Goal: Task Accomplishment & Management: Use online tool/utility

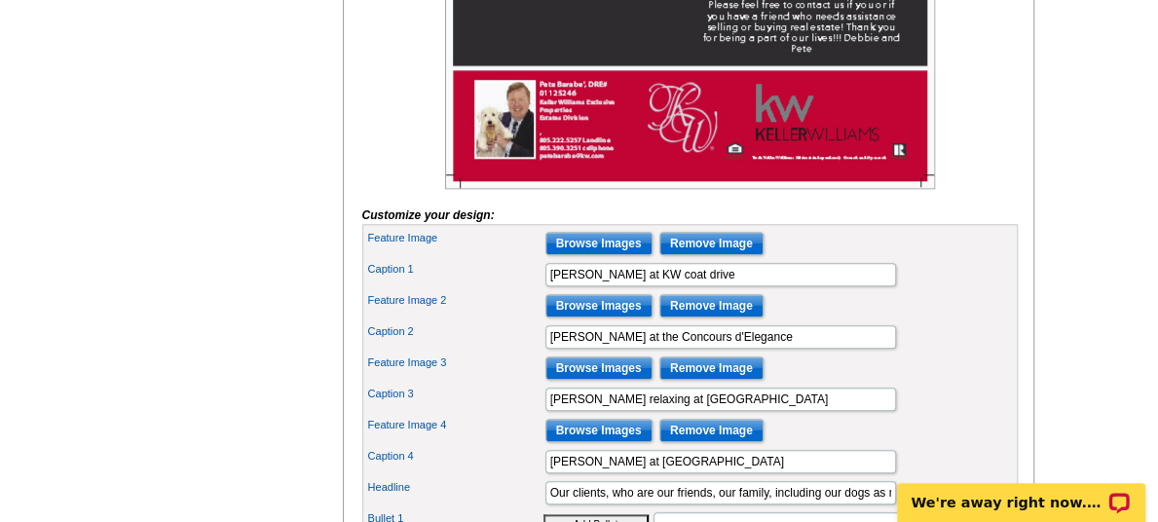
scroll to position [779, 0]
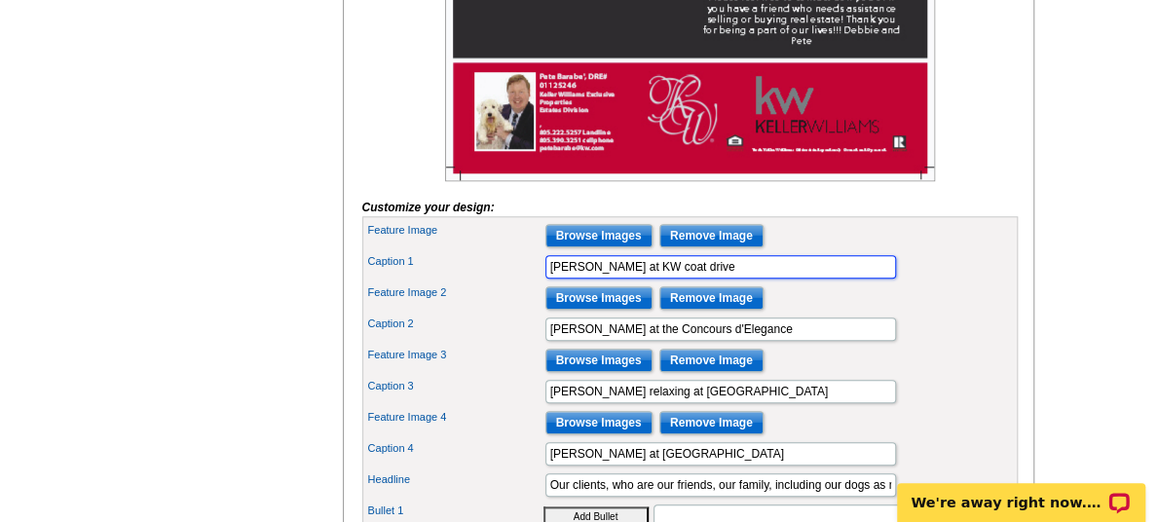
click at [600, 279] on input "[PERSON_NAME] at KW coat drive" at bounding box center [721, 266] width 351 height 23
click at [735, 279] on input "[PERSON_NAME] at one of the KW coat drive" at bounding box center [721, 266] width 351 height 23
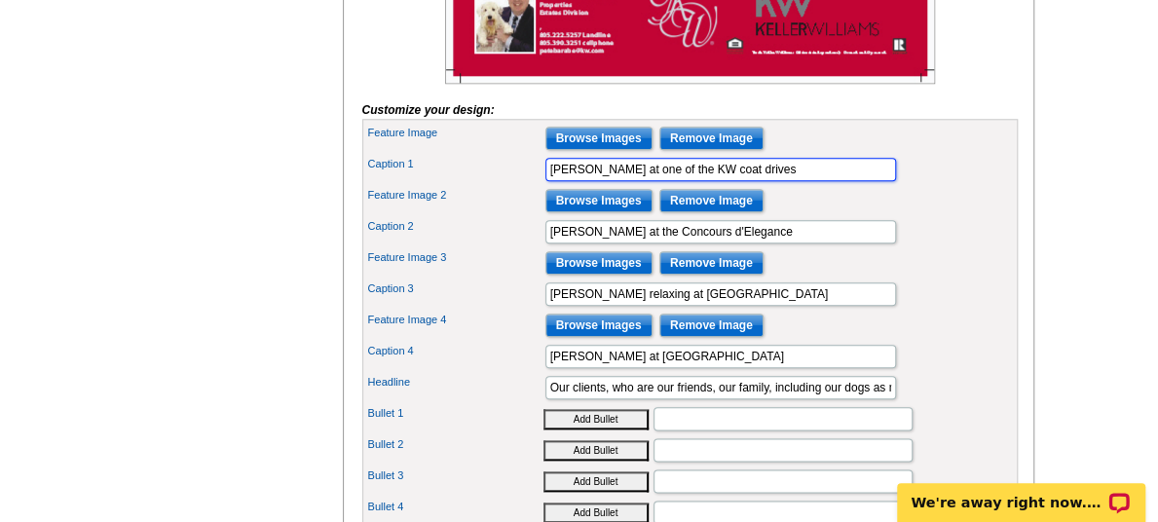
type input "[PERSON_NAME] at one of the KW coat drives"
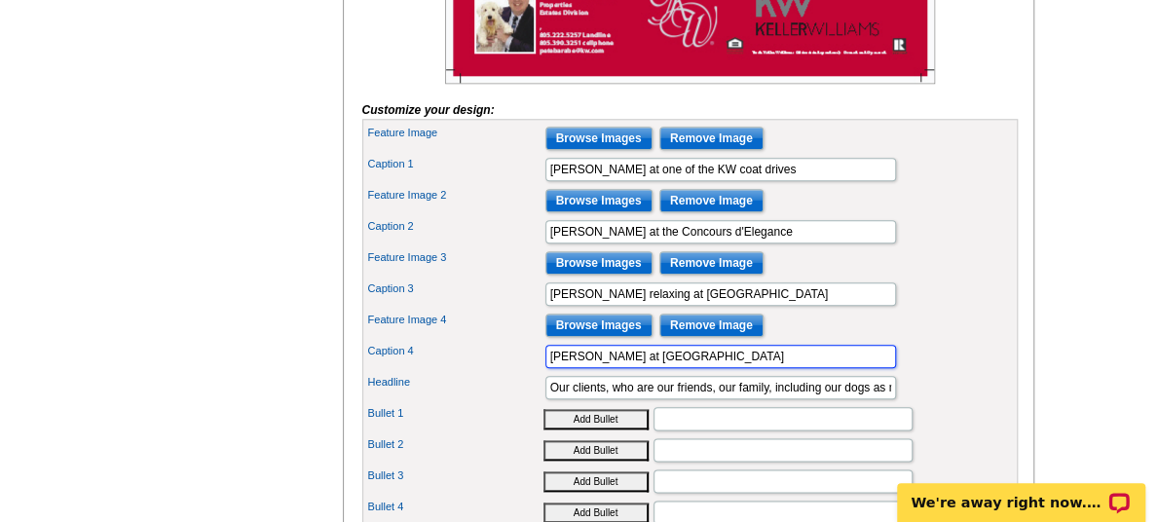
click at [601, 368] on input "[PERSON_NAME] at [GEOGRAPHIC_DATA]" at bounding box center [721, 356] width 351 height 23
click at [692, 368] on input "[PERSON_NAME] at the [GEOGRAPHIC_DATA]" at bounding box center [721, 356] width 351 height 23
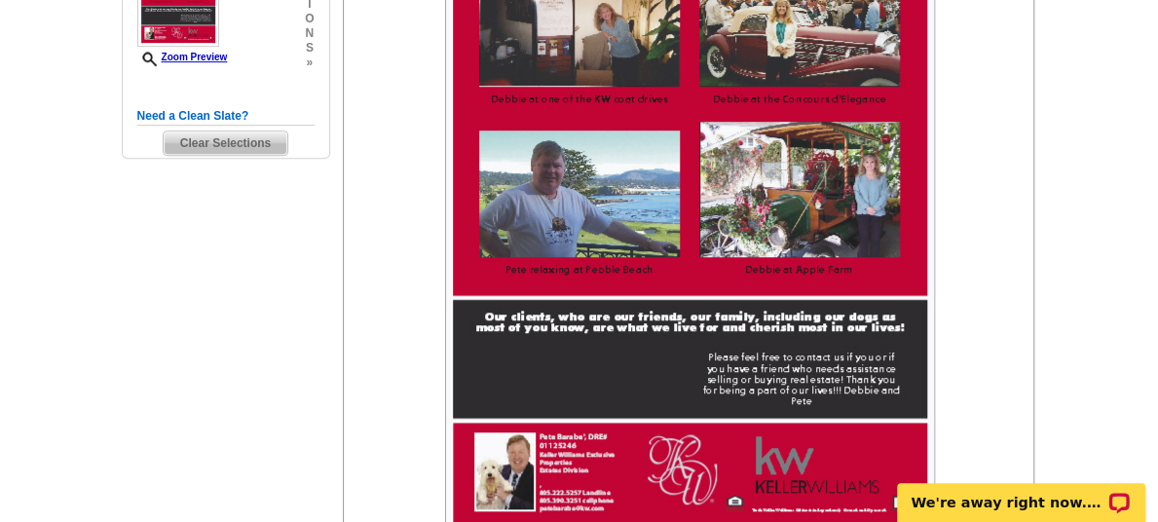
scroll to position [390, 0]
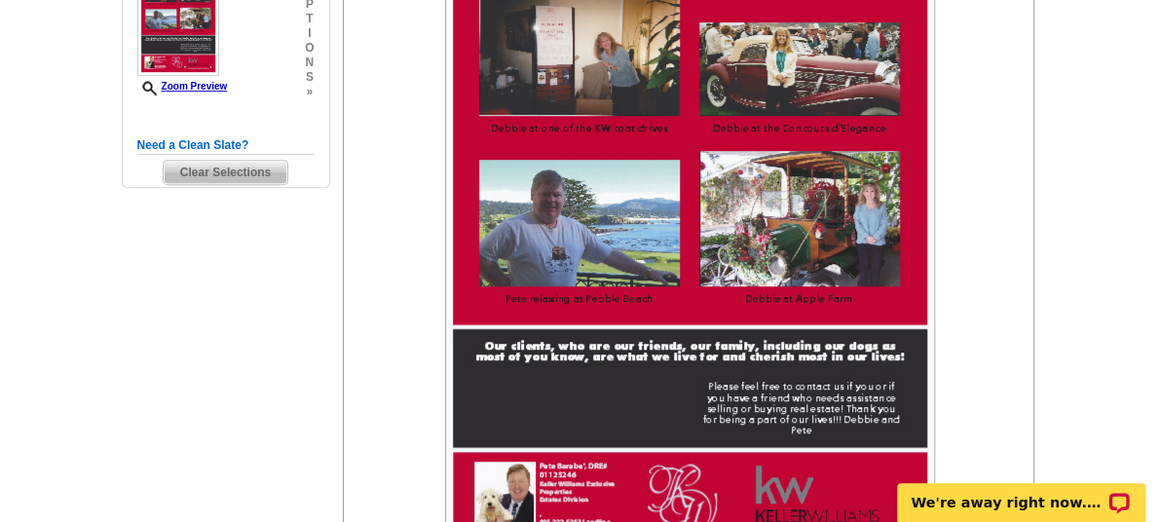
type input "[PERSON_NAME] at the [GEOGRAPHIC_DATA]"
click at [959, 195] on div at bounding box center [690, 257] width 656 height 625
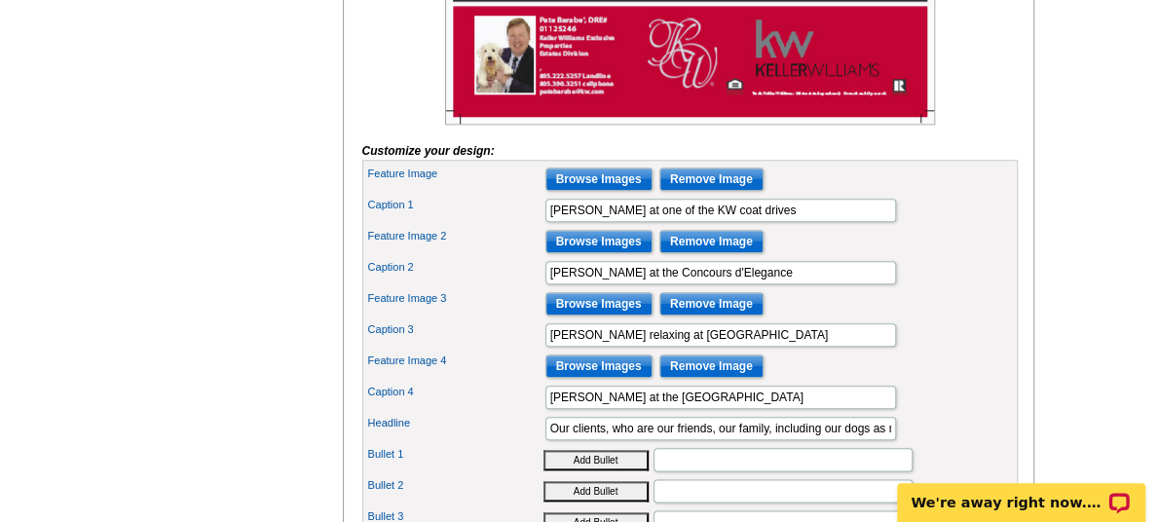
scroll to position [877, 0]
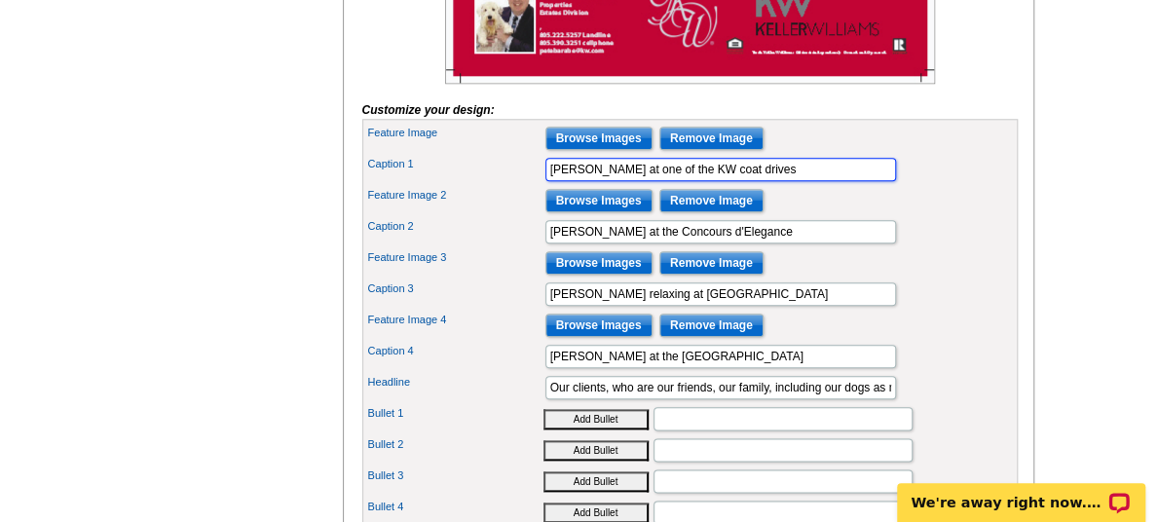
click at [654, 181] on input "[PERSON_NAME] at one of the KW coat drives" at bounding box center [721, 169] width 351 height 23
click at [711, 181] on input "[PERSON_NAME] at a KW coat drives" at bounding box center [721, 169] width 351 height 23
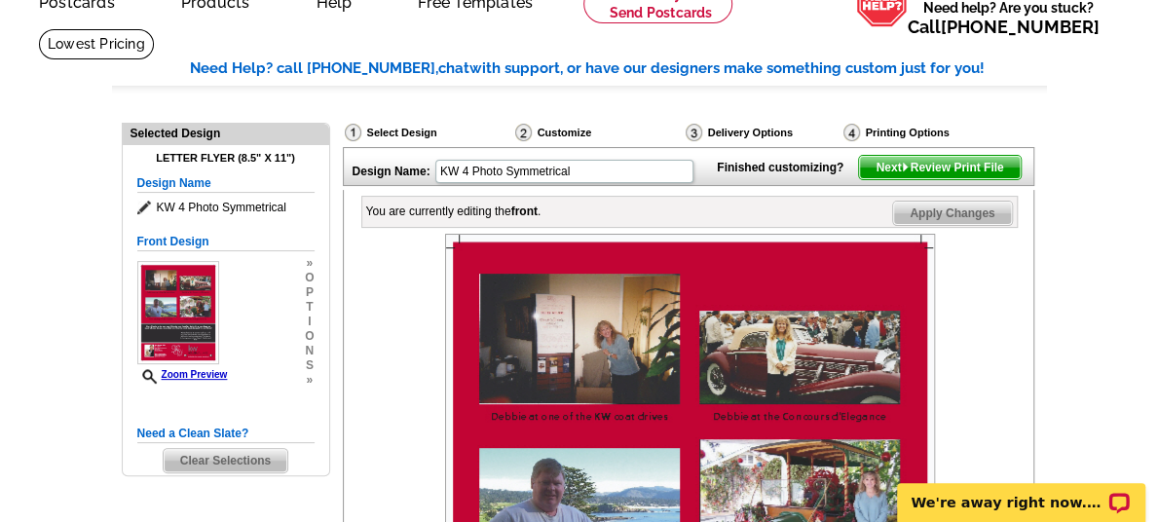
scroll to position [97, 0]
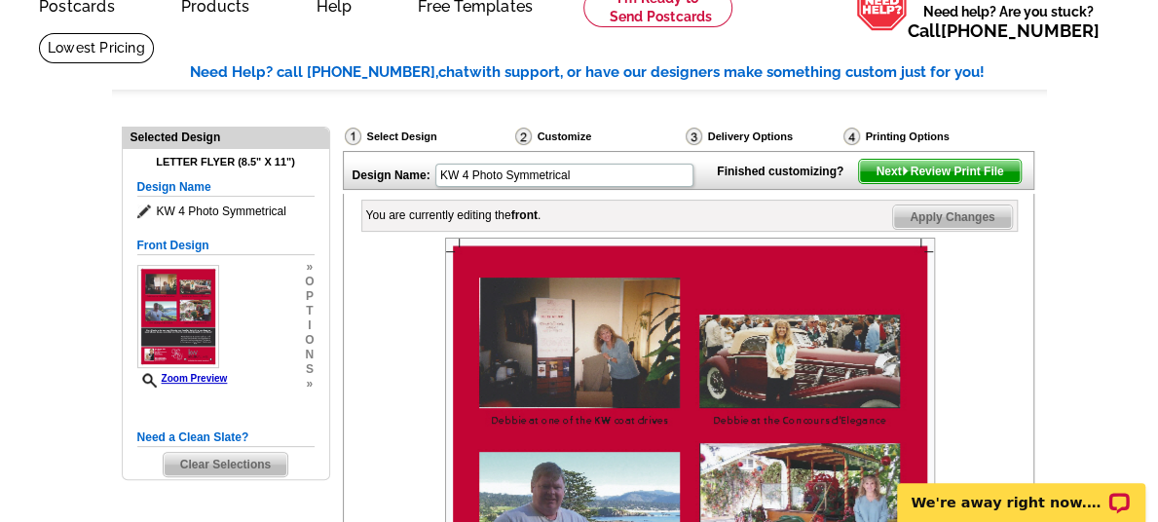
type input "[PERSON_NAME] at a KW coat drive"
click at [957, 229] on span "Apply Changes" at bounding box center [952, 217] width 118 height 23
click at [931, 183] on span "Next Review Print File" at bounding box center [939, 171] width 161 height 23
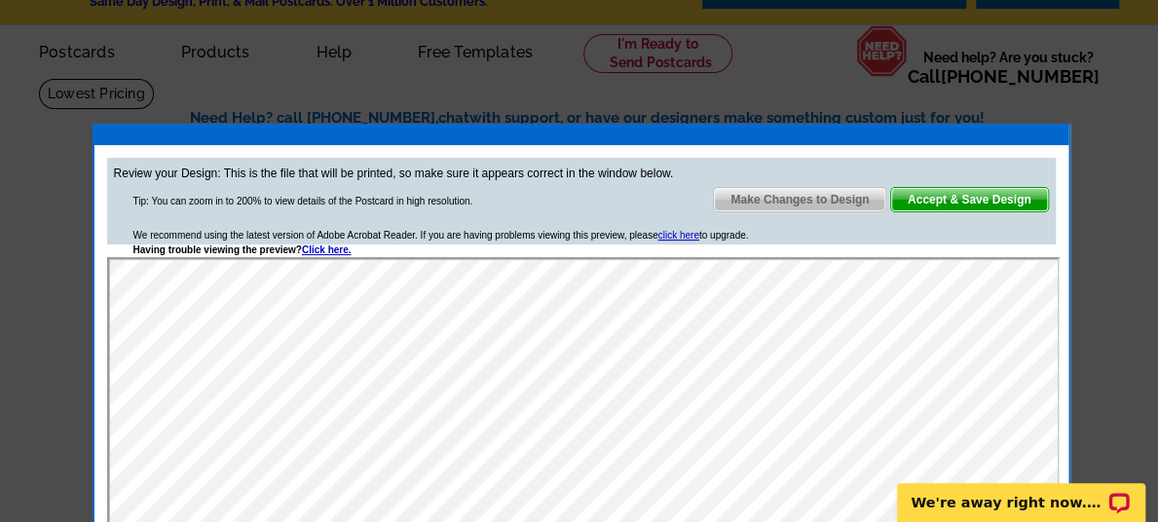
scroll to position [0, 0]
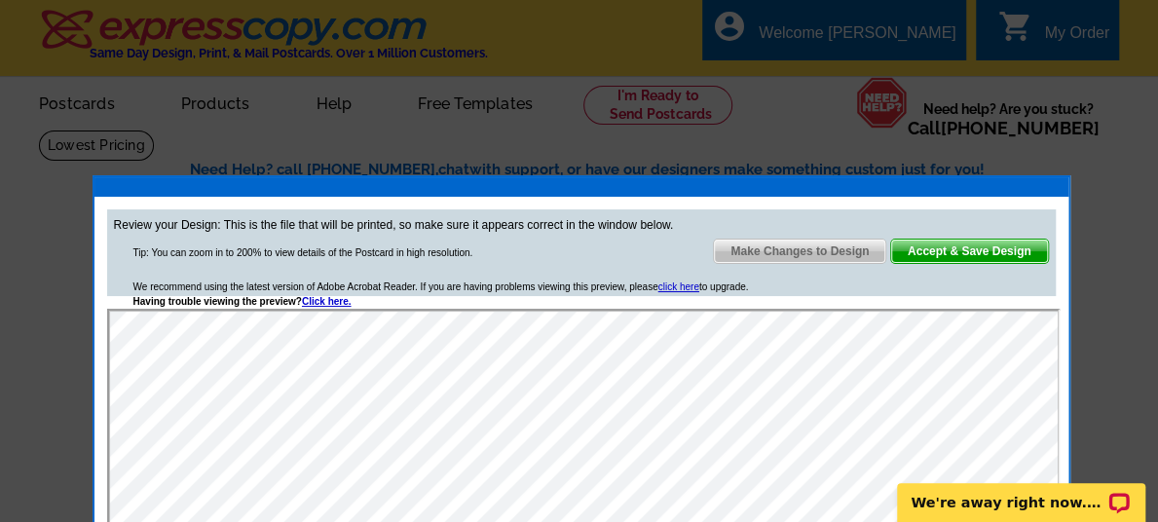
click at [814, 248] on span "Make Changes to Design" at bounding box center [799, 251] width 171 height 23
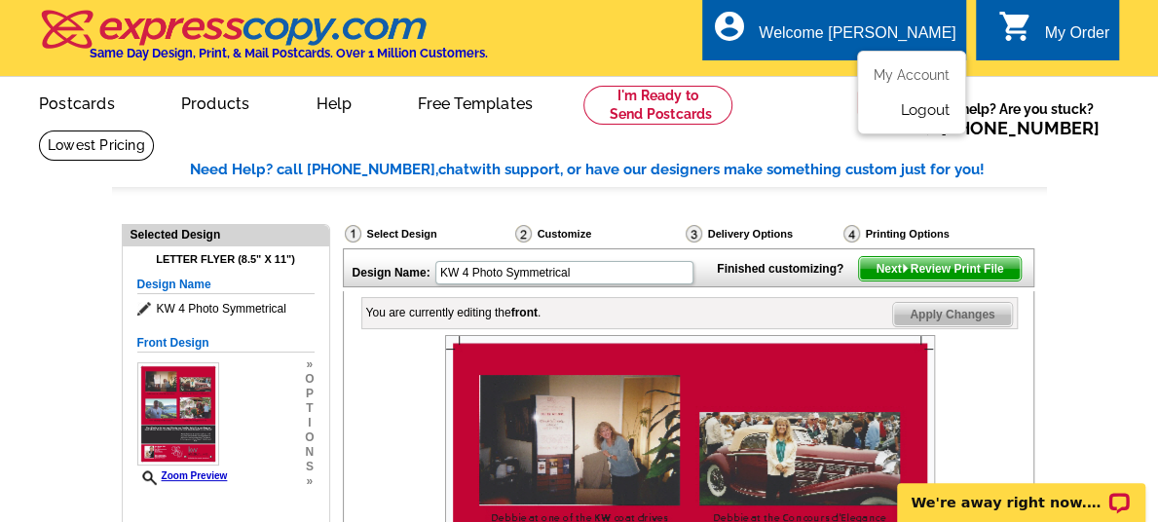
click at [909, 108] on link "Logout" at bounding box center [925, 110] width 50 height 18
